Goal: Task Accomplishment & Management: Manage account settings

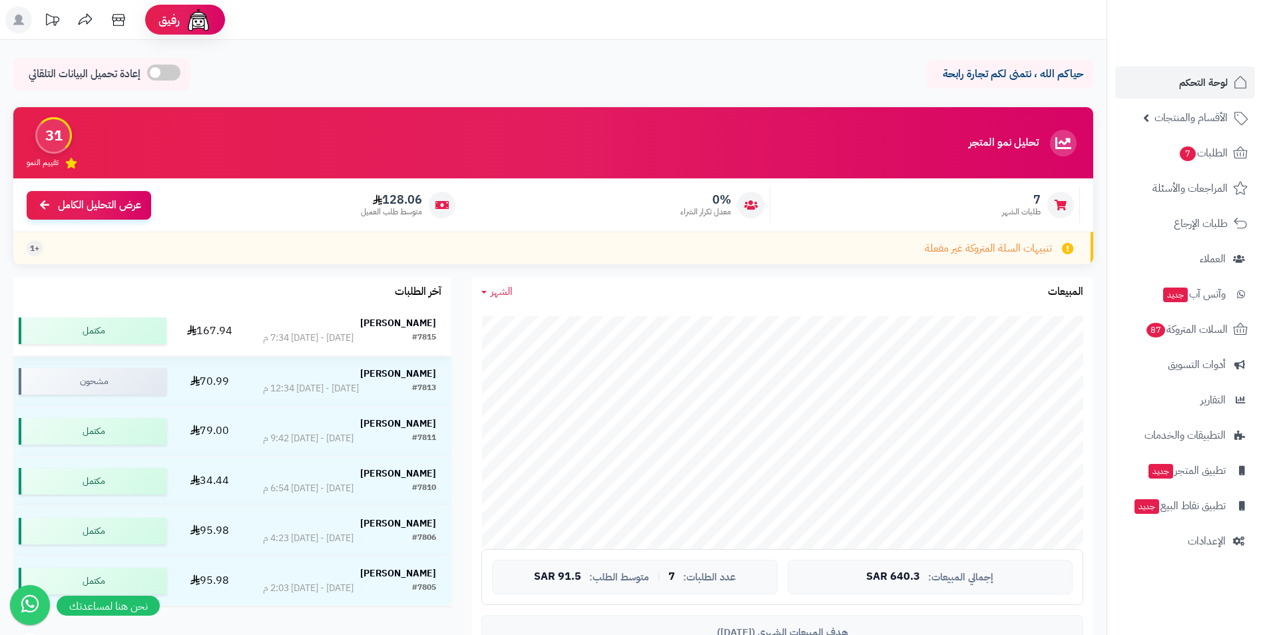
click at [419, 322] on strong "[PERSON_NAME]" at bounding box center [398, 323] width 76 height 14
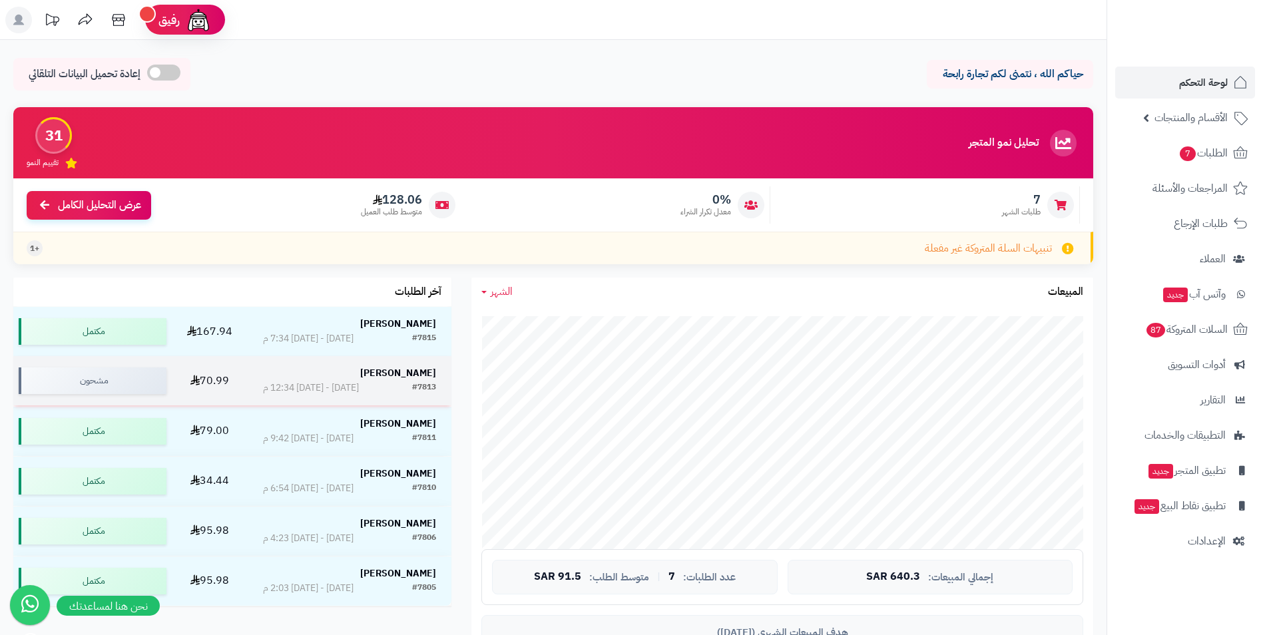
click at [417, 369] on strong "[PERSON_NAME]" at bounding box center [398, 373] width 76 height 14
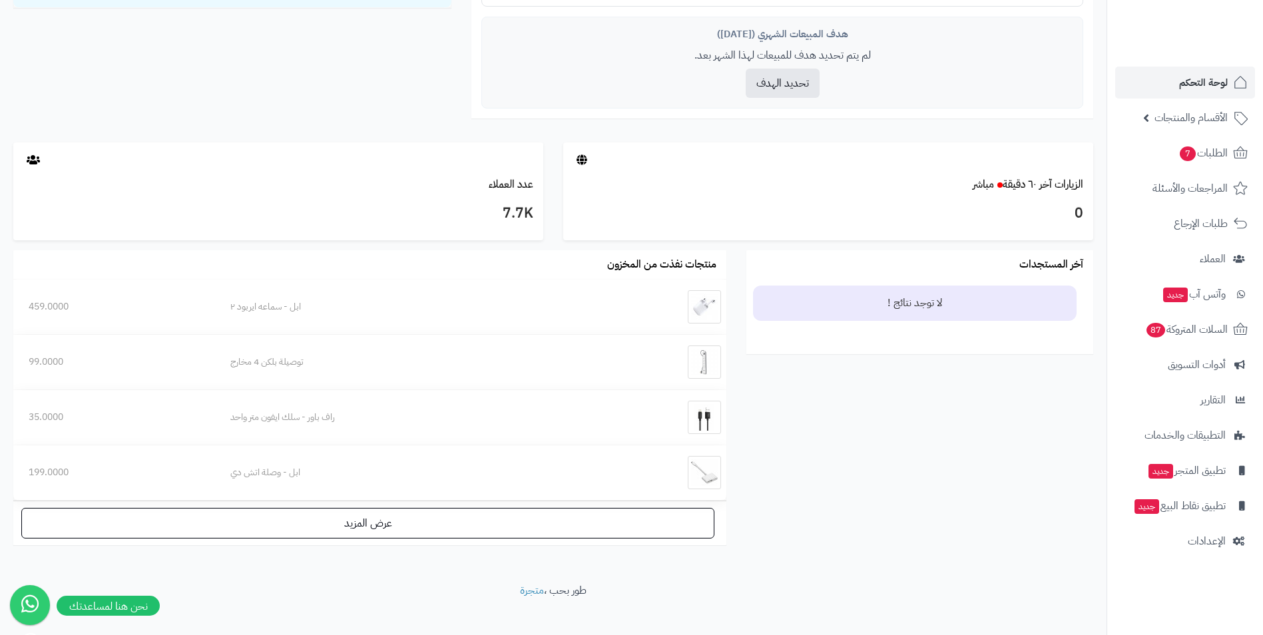
scroll to position [599, 0]
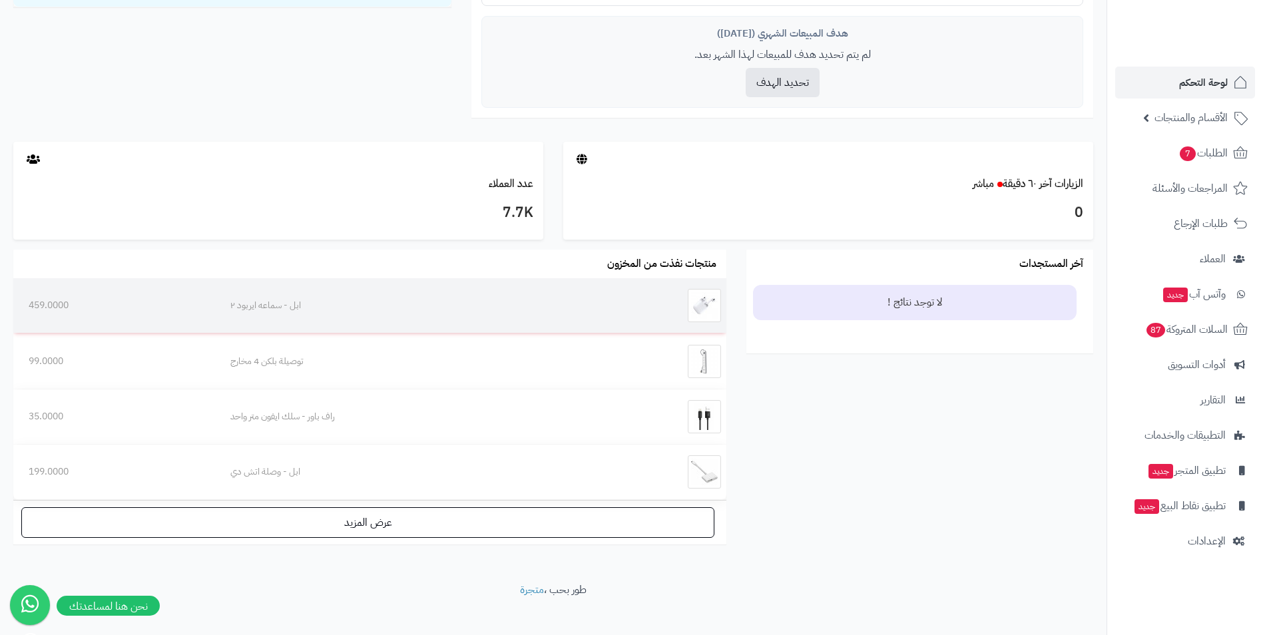
click at [304, 304] on div "ابل - سماعه ايربود ٢" at bounding box center [407, 305] width 355 height 13
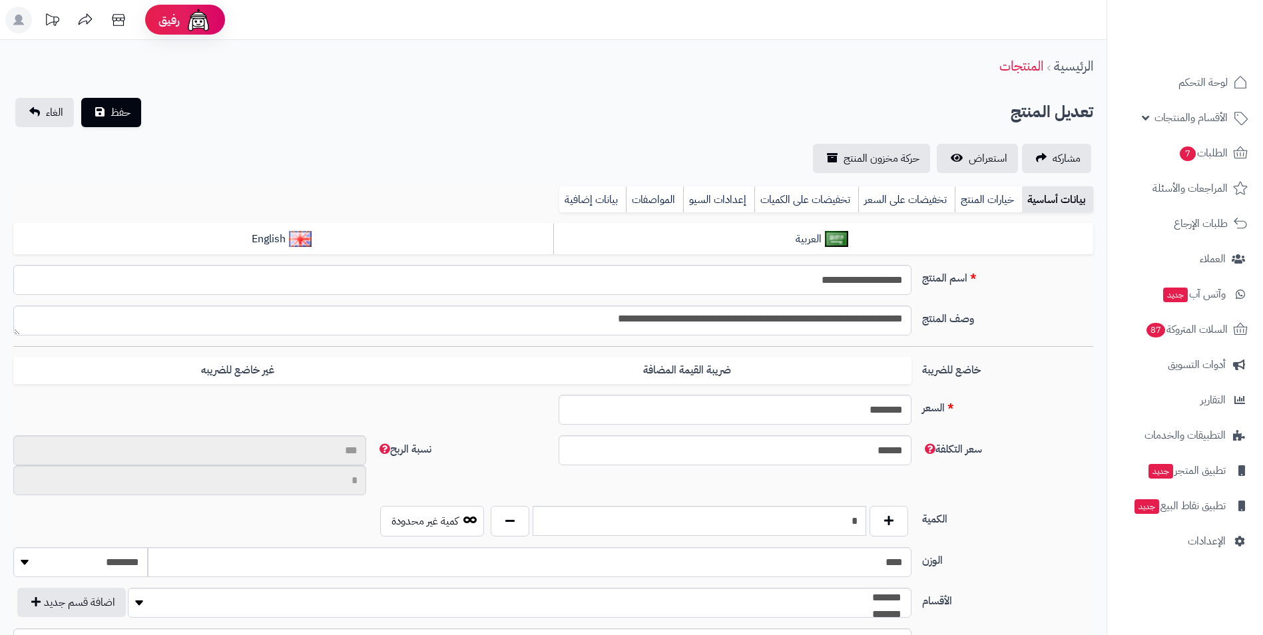
type input "**"
type input "**********"
type input "******"
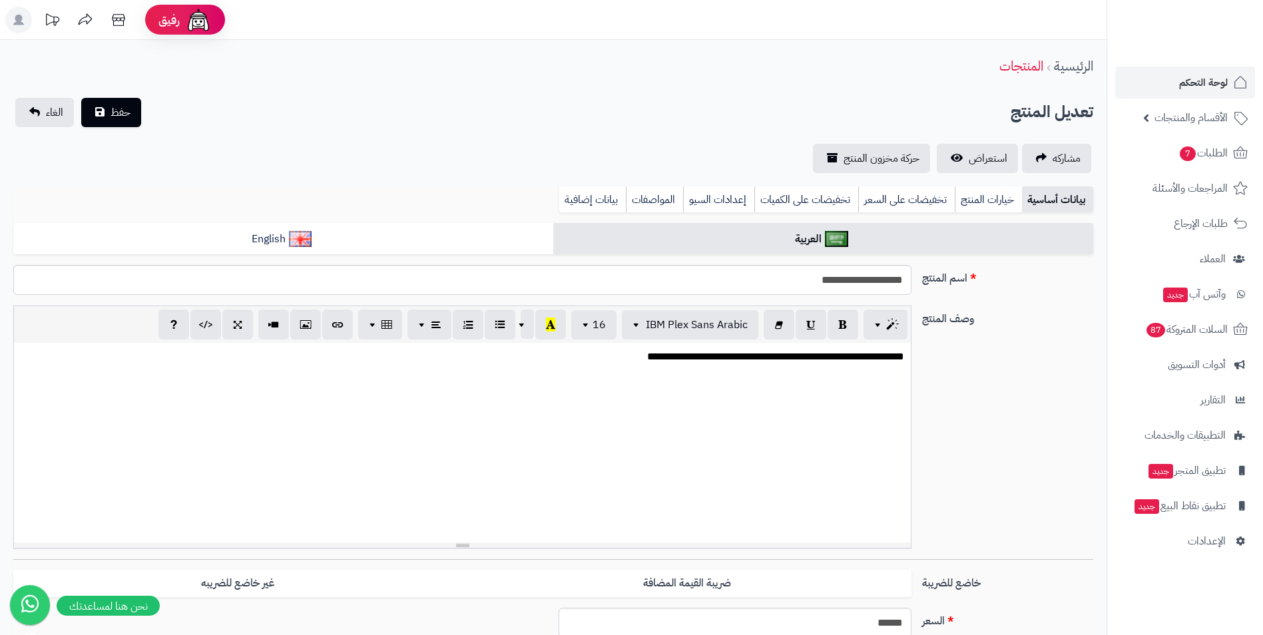
scroll to position [193, 0]
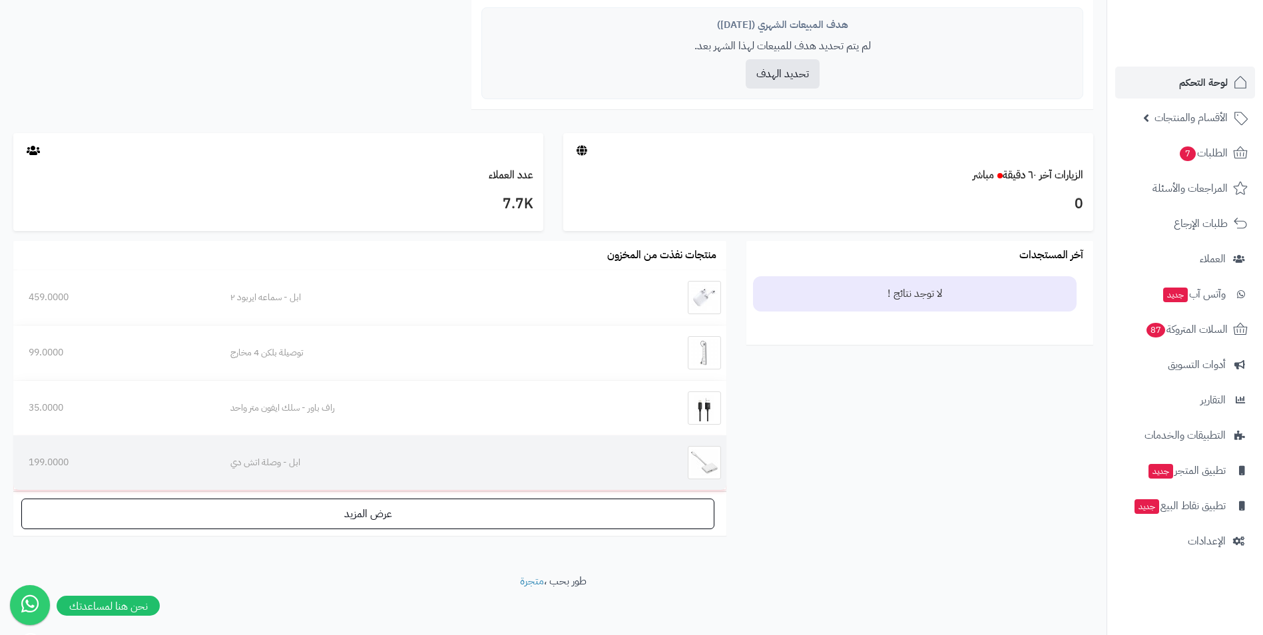
scroll to position [613, 0]
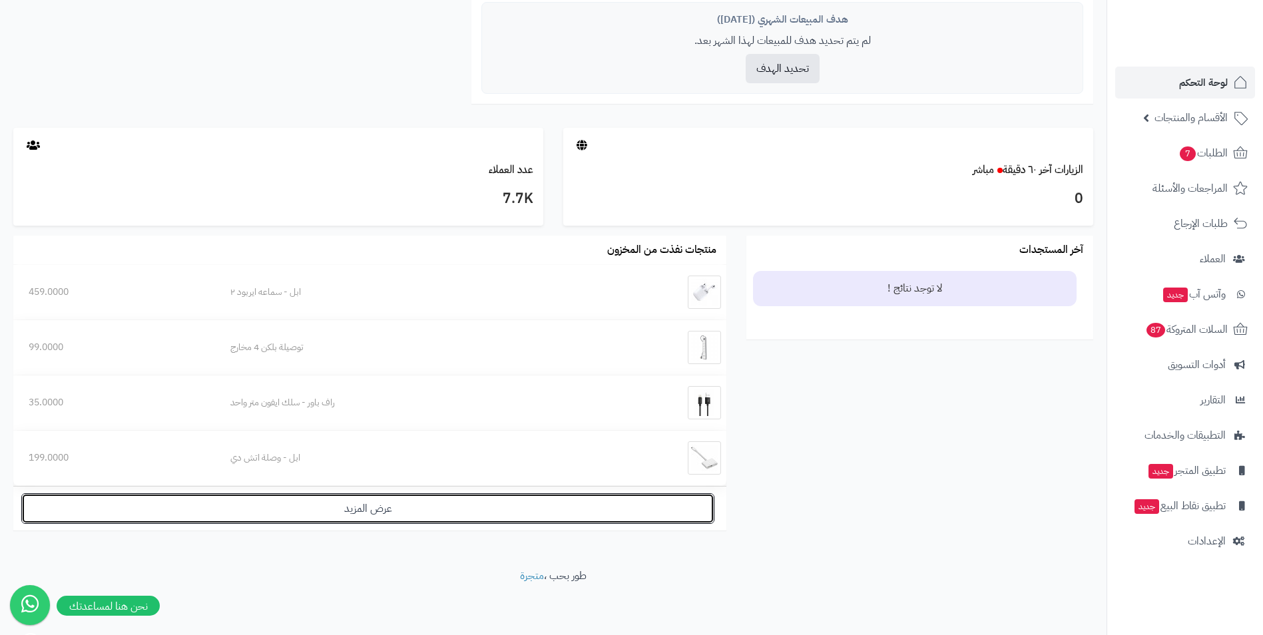
click at [618, 507] on link "عرض المزيد" at bounding box center [367, 508] width 693 height 31
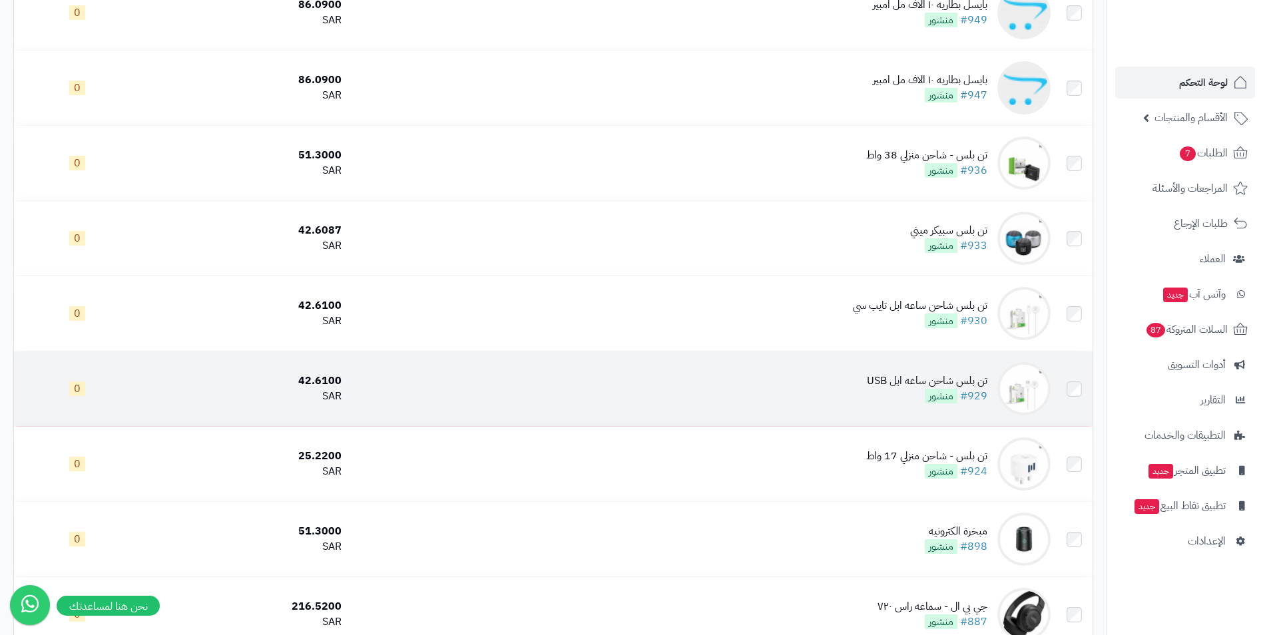
scroll to position [67, 0]
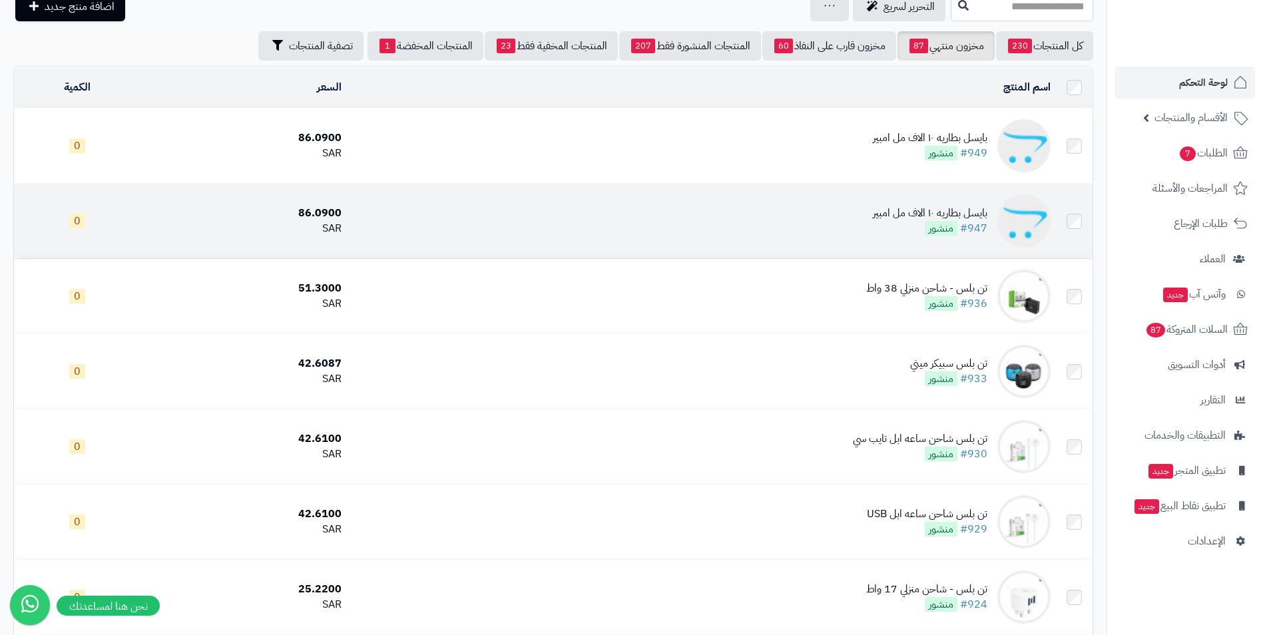
click at [896, 212] on div "بايسل بطاريه ١٠ الاف مل امبير" at bounding box center [930, 213] width 114 height 15
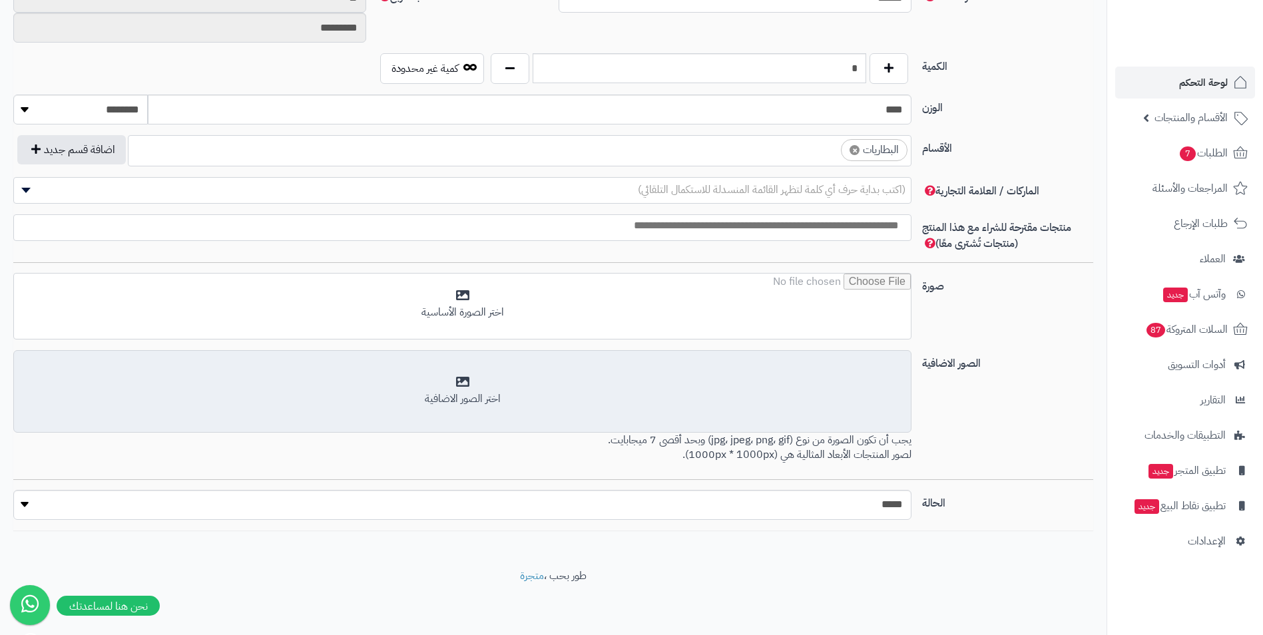
scroll to position [399, 0]
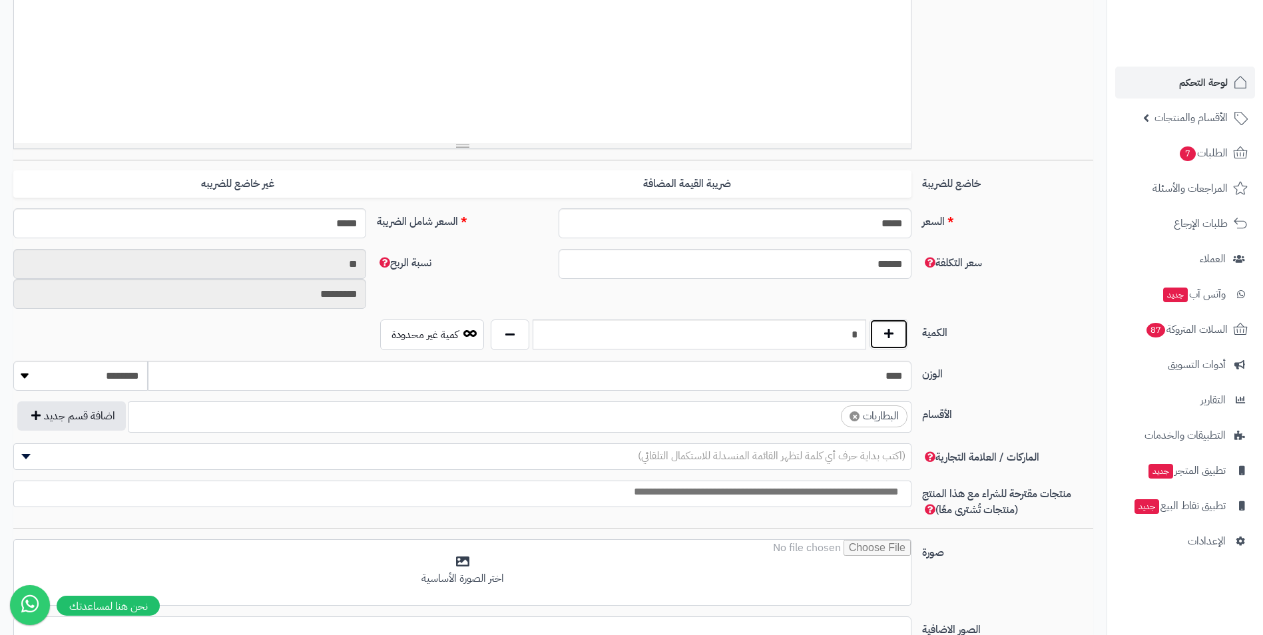
click at [894, 333] on button "button" at bounding box center [888, 334] width 39 height 31
type input "*"
click at [981, 373] on label "الوزن" at bounding box center [1007, 371] width 182 height 21
click at [911, 373] on input "****" at bounding box center [529, 376] width 763 height 30
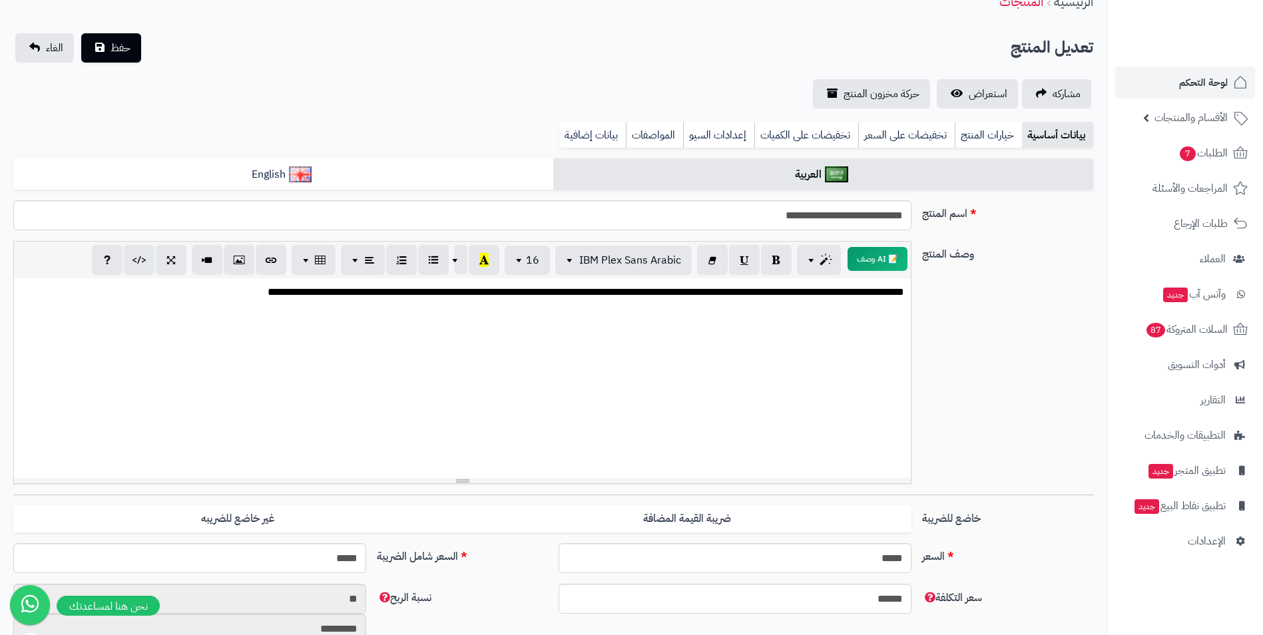
scroll to position [0, 0]
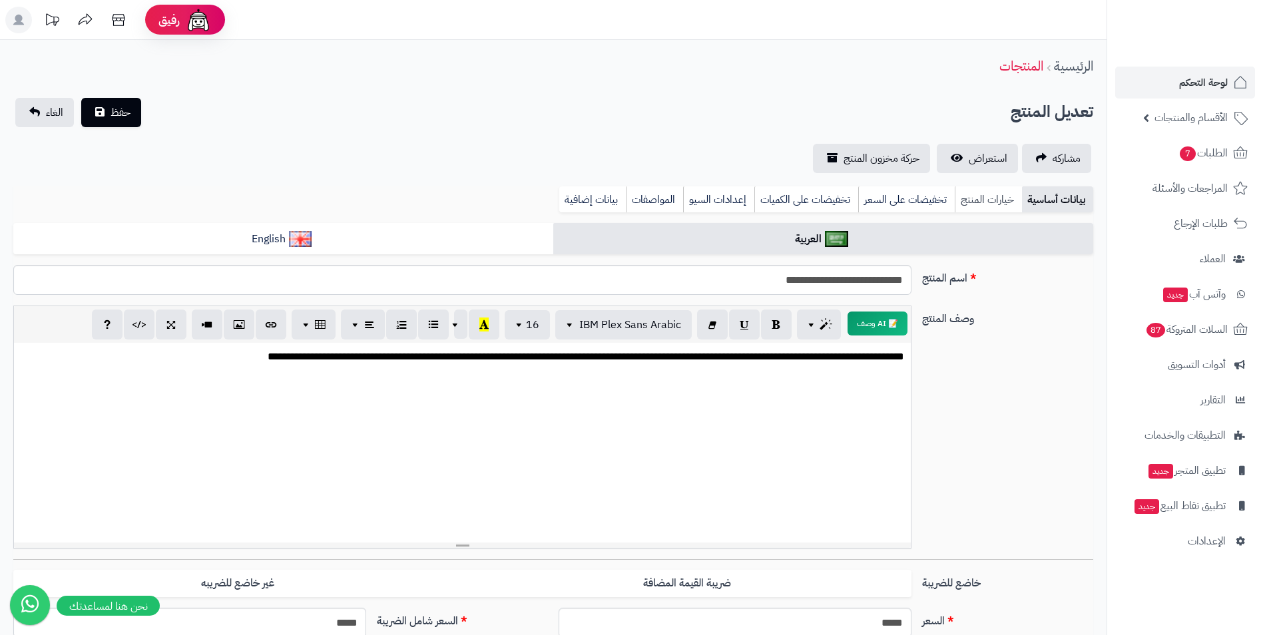
click at [1006, 189] on link "خيارات المنتج" at bounding box center [987, 199] width 67 height 27
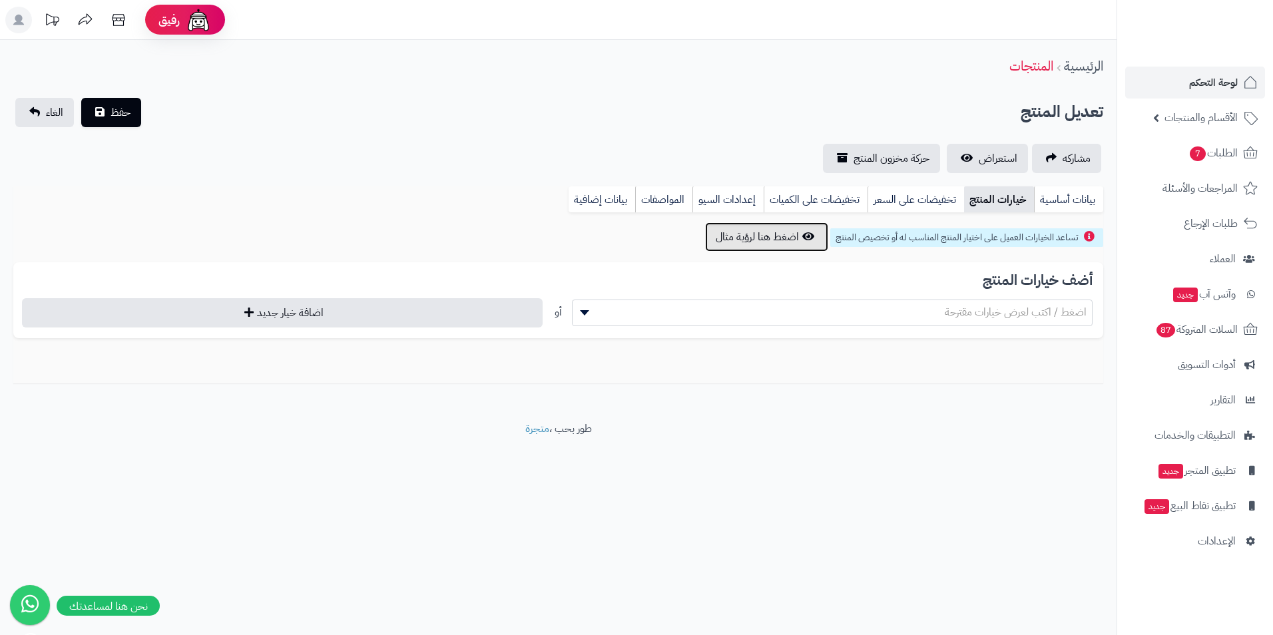
click at [774, 241] on button "اضغط هنا لرؤية مثال" at bounding box center [766, 236] width 123 height 29
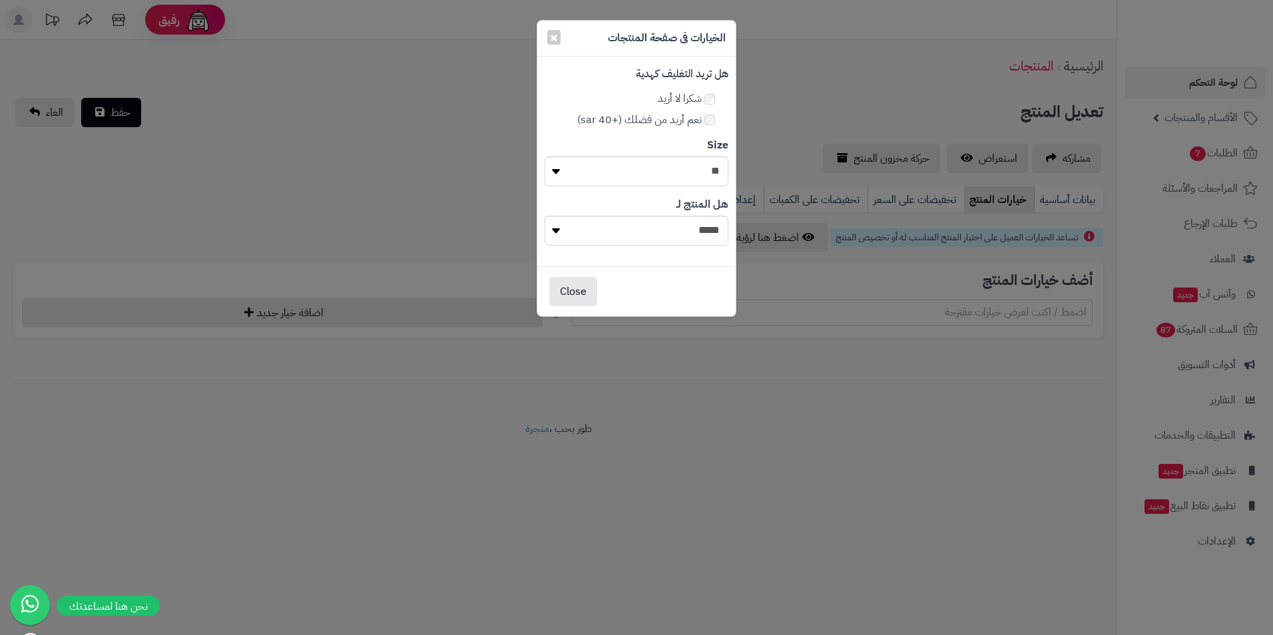
click at [818, 99] on div "× الخيارات فى صفحة المنتجات هل تريد التغليف كهدية شكرا لا أريد نعم أريد من فضلك…" at bounding box center [636, 317] width 1273 height 635
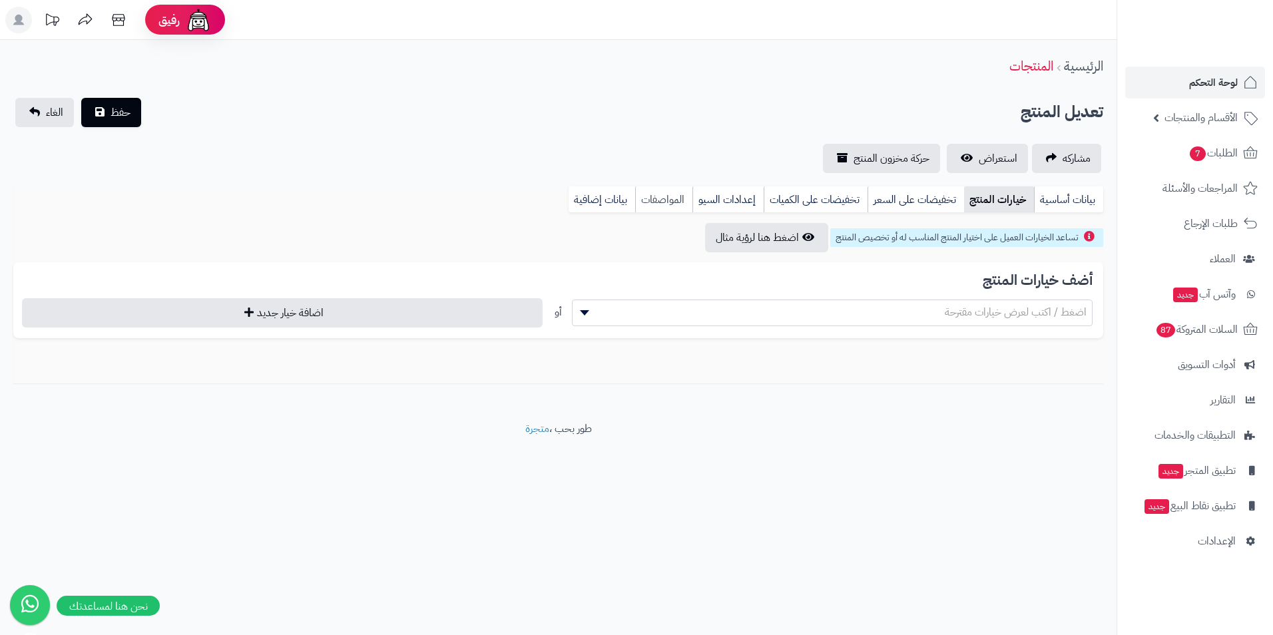
click at [677, 190] on link "المواصفات" at bounding box center [663, 199] width 57 height 27
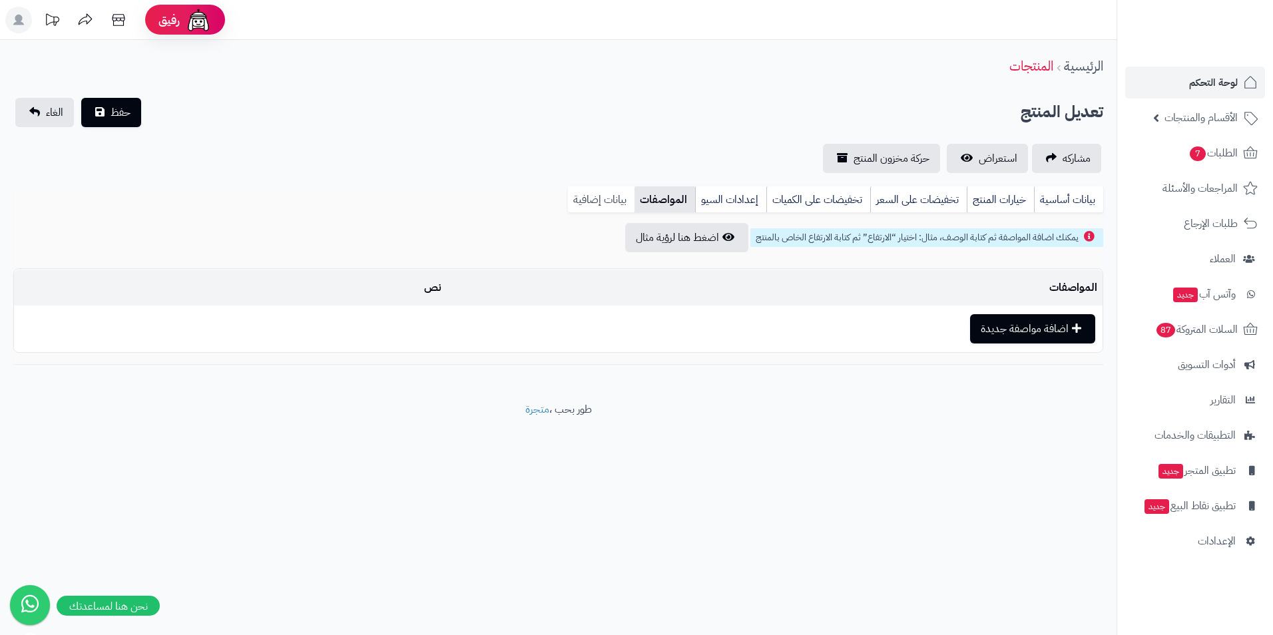
click at [597, 202] on link "بيانات إضافية" at bounding box center [601, 199] width 67 height 27
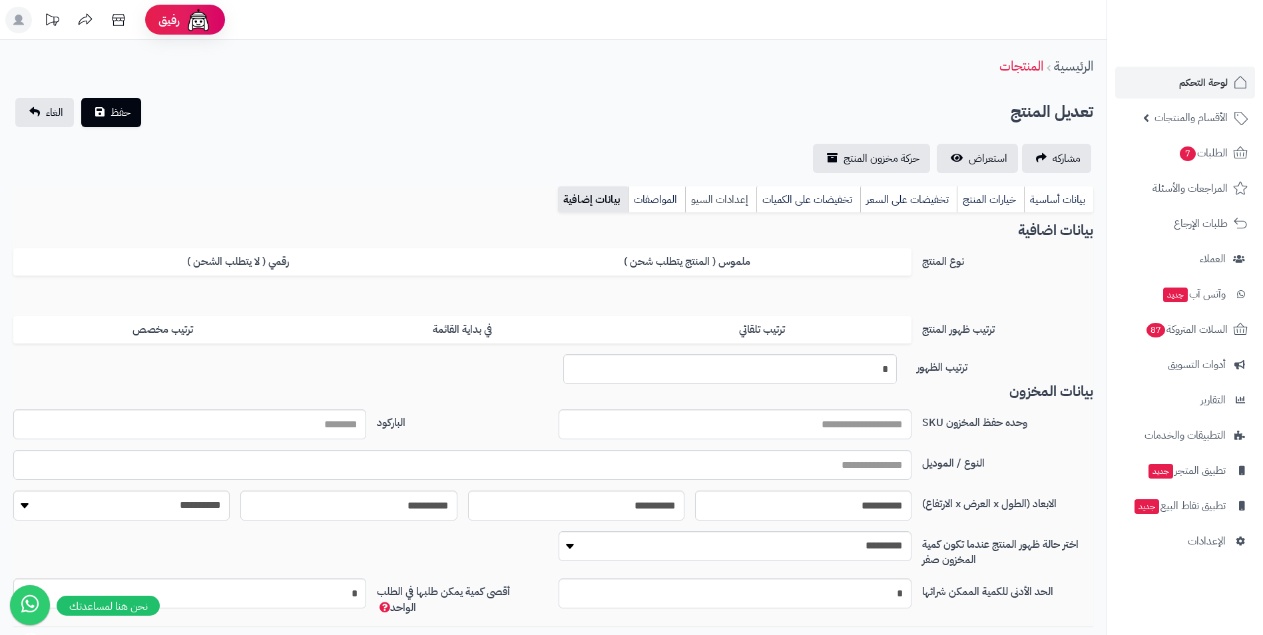
click at [734, 196] on link "إعدادات السيو" at bounding box center [720, 199] width 71 height 27
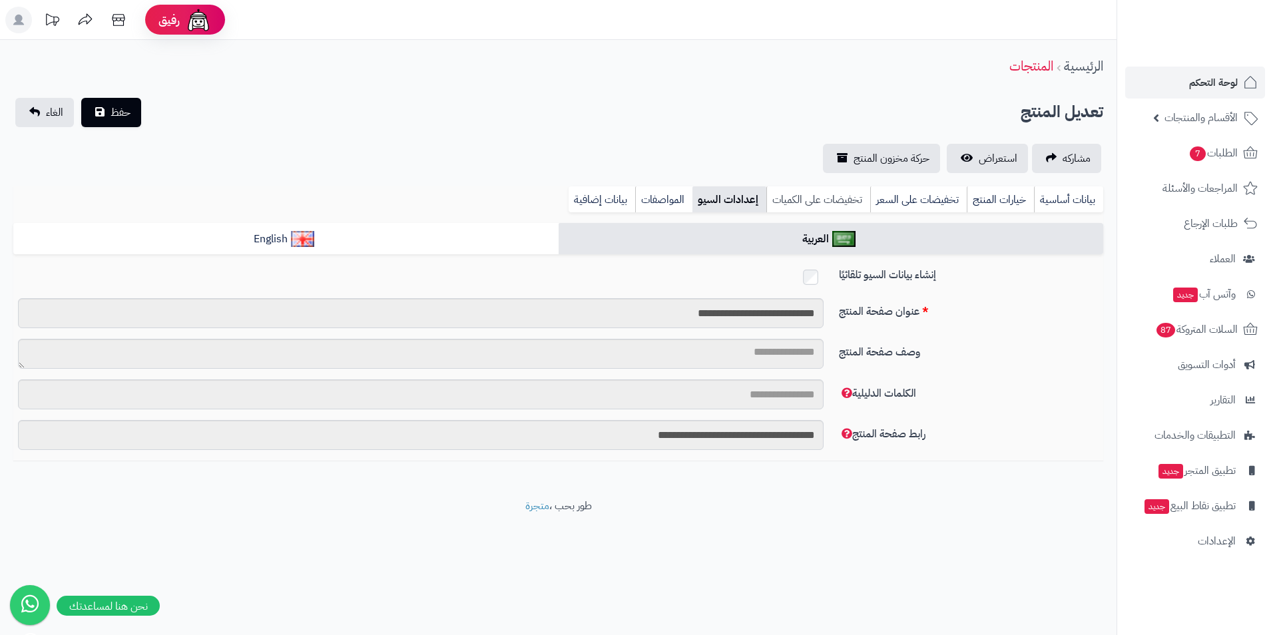
click at [819, 191] on link "تخفيضات على الكميات" at bounding box center [818, 199] width 104 height 27
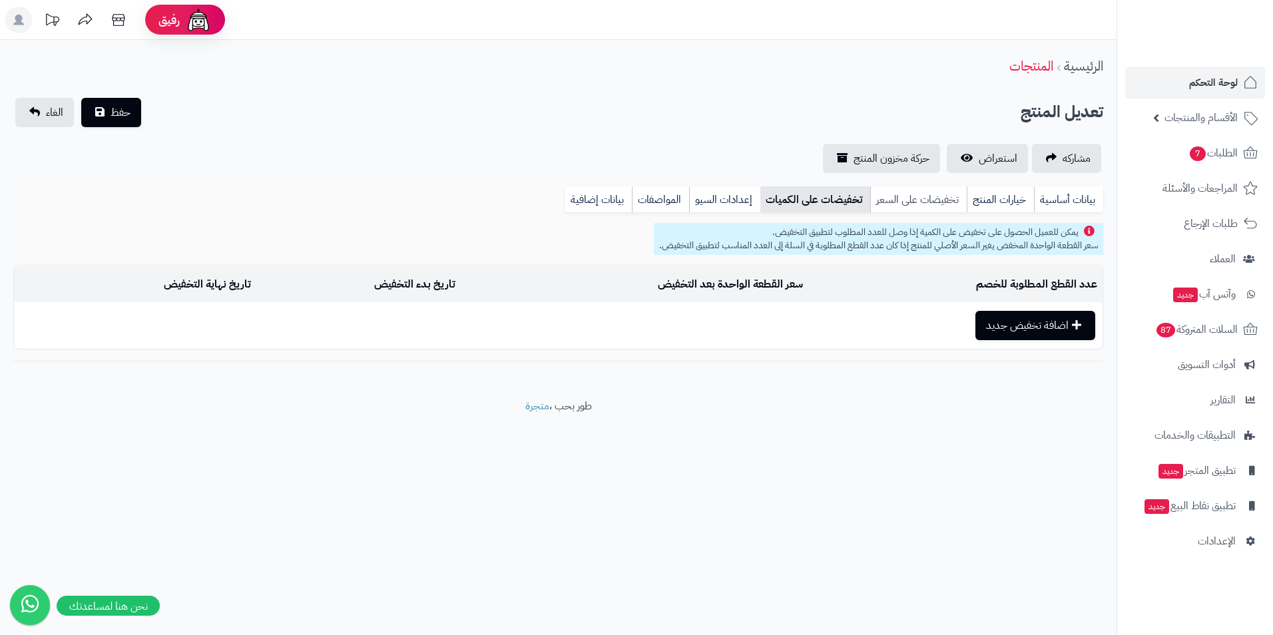
click at [906, 196] on link "تخفيضات على السعر" at bounding box center [918, 199] width 97 height 27
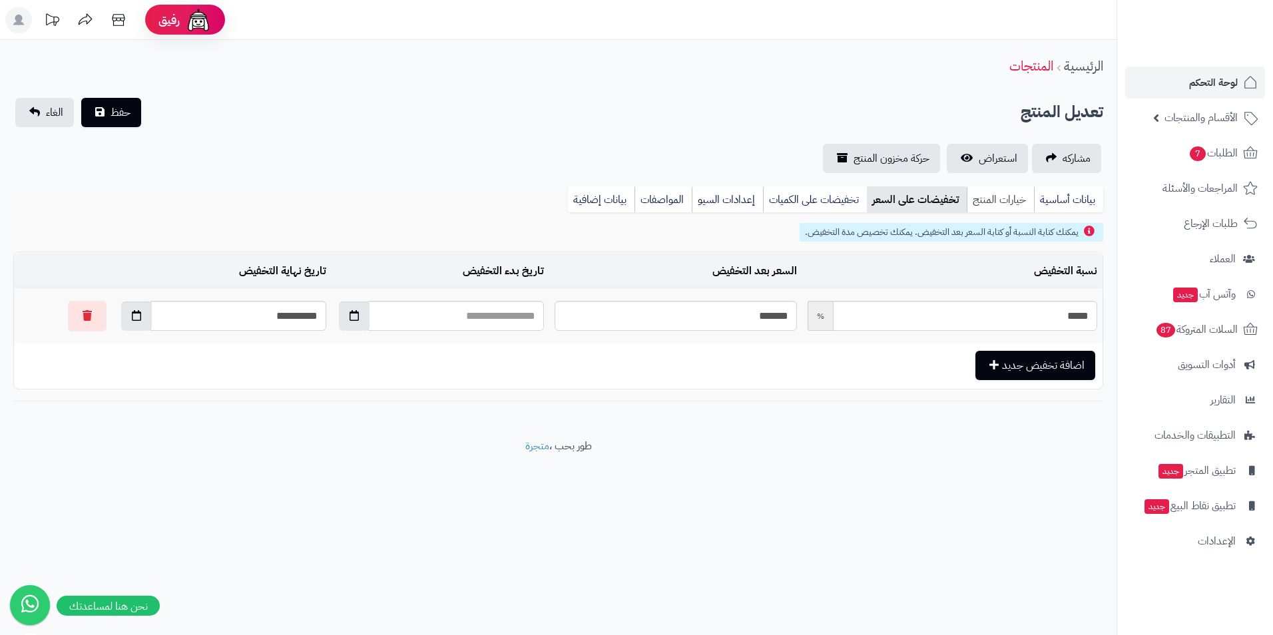
click at [987, 190] on link "خيارات المنتج" at bounding box center [999, 199] width 67 height 27
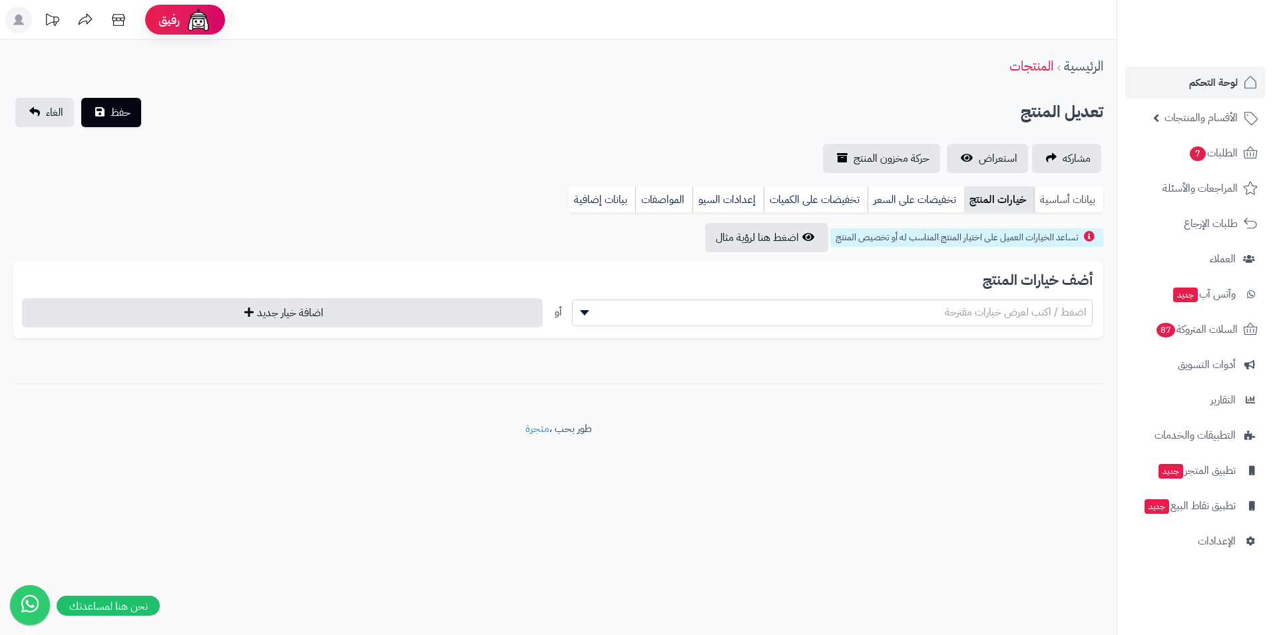
click at [1050, 196] on link "بيانات أساسية" at bounding box center [1068, 199] width 69 height 27
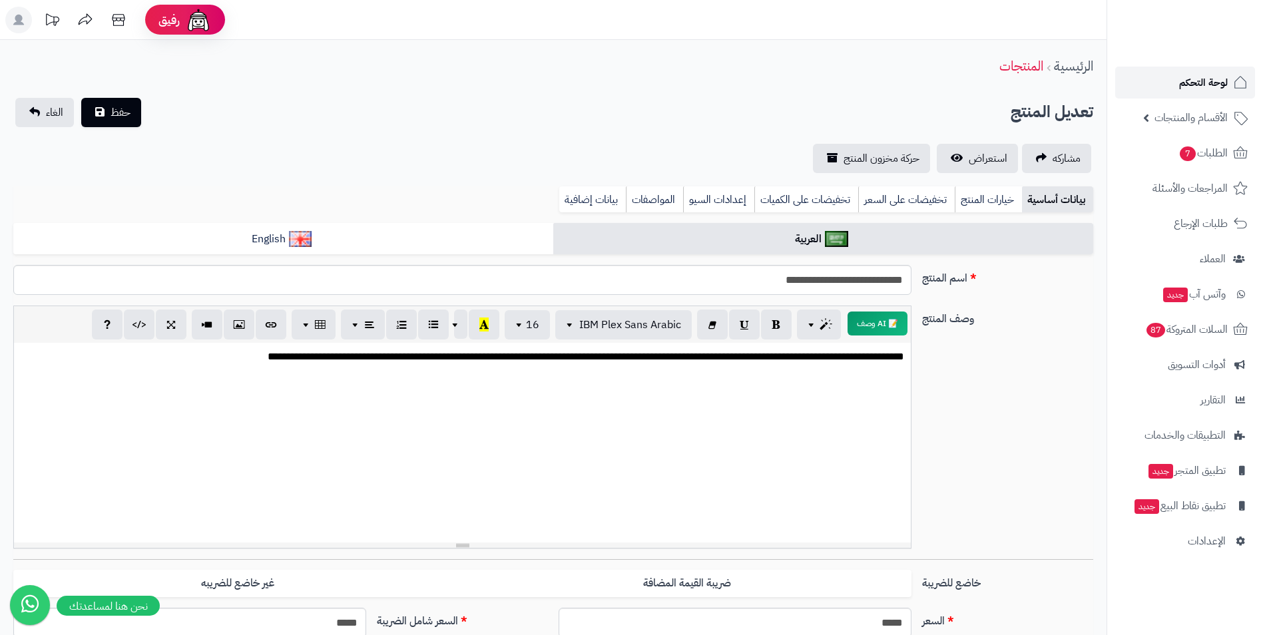
click at [1208, 90] on span "لوحة التحكم" at bounding box center [1203, 82] width 49 height 19
